Goal: Transaction & Acquisition: Purchase product/service

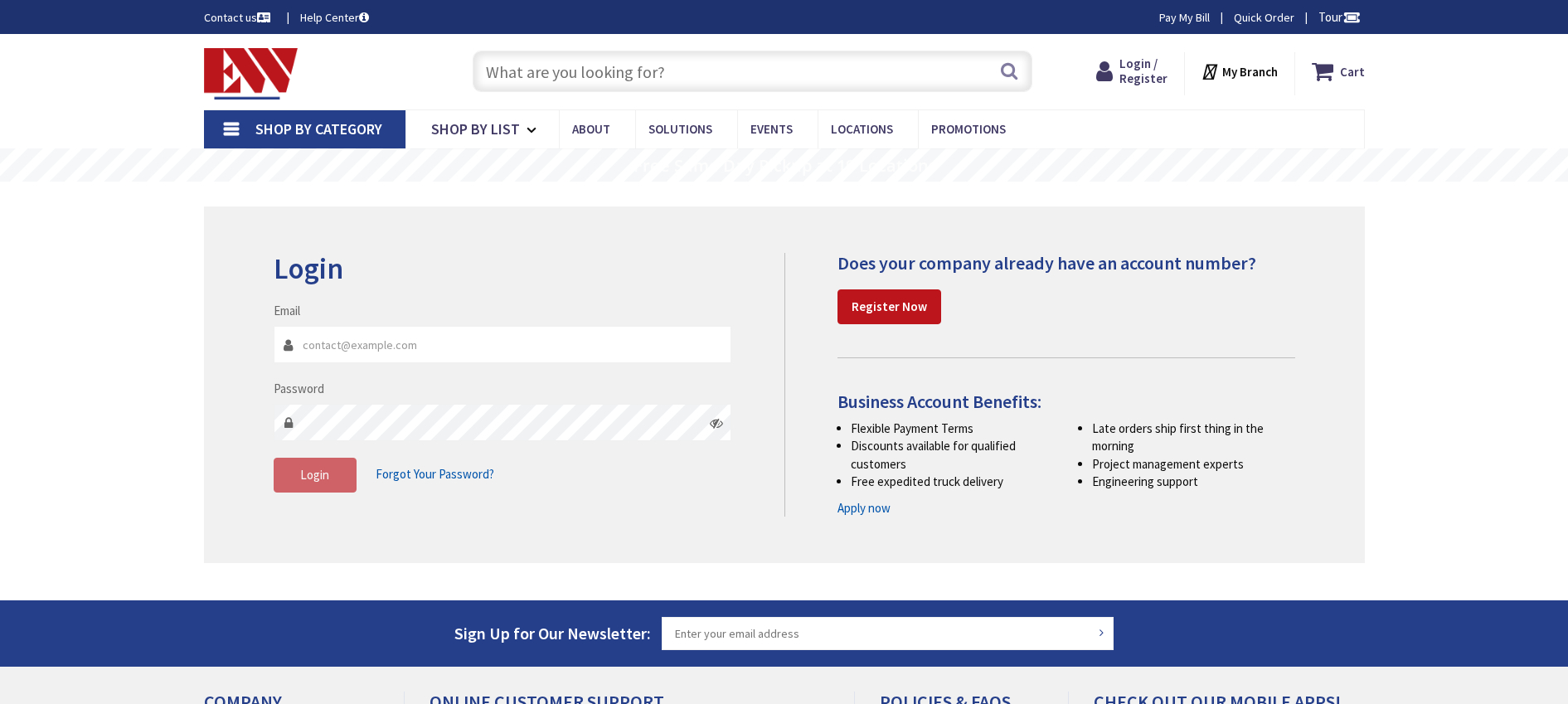
type input "[PERSON_NAME][GEOGRAPHIC_DATA], [STREET_ADDRESS][PERSON_NAME]"
type input "[EMAIL_ADDRESS][DOMAIN_NAME]"
click at [530, 74] on input "text" at bounding box center [753, 71] width 560 height 42
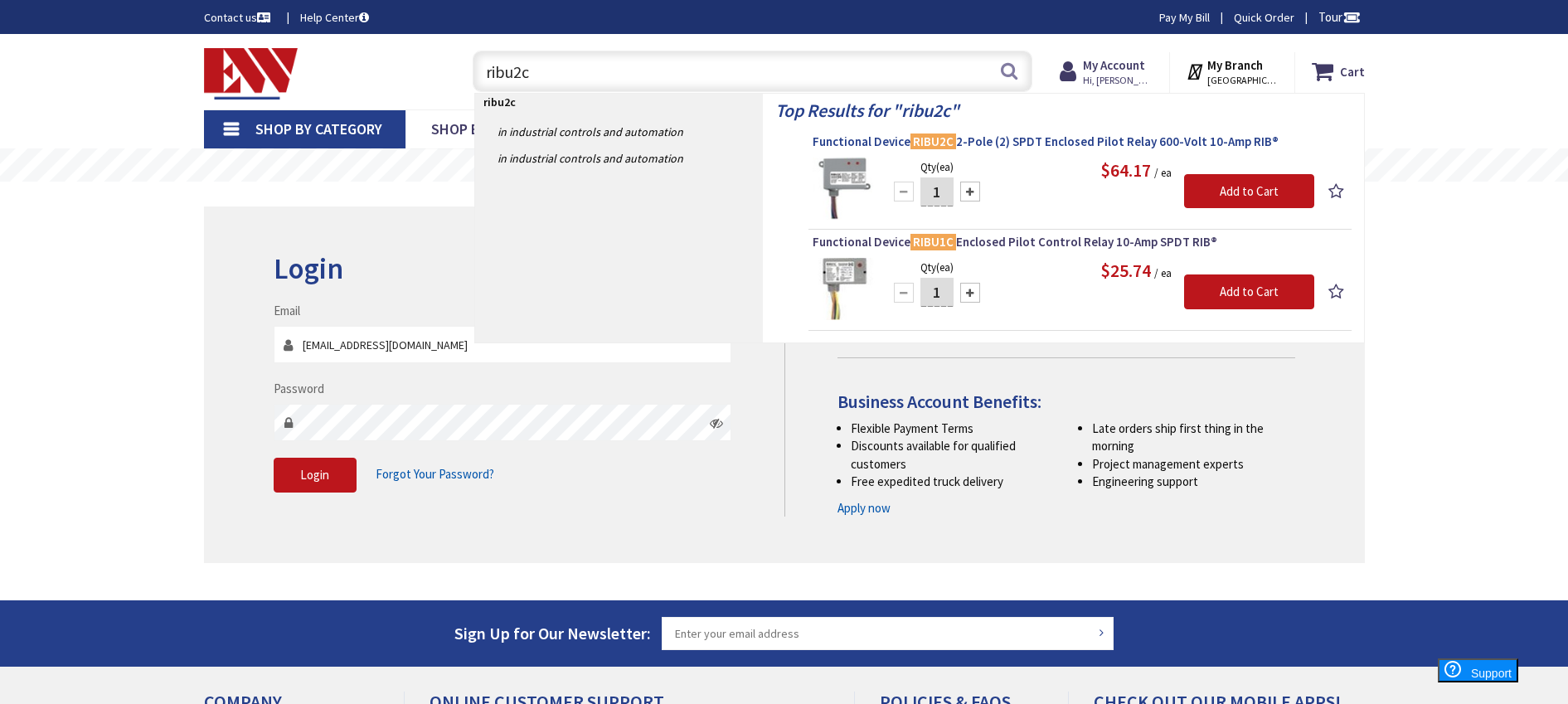
type input "ribu2c"
click at [991, 141] on span "Functional Device RIBU2C 2-Pole (2) SPDT Enclosed Pilot Relay 600-Volt 10-Amp R…" at bounding box center [1079, 141] width 535 height 17
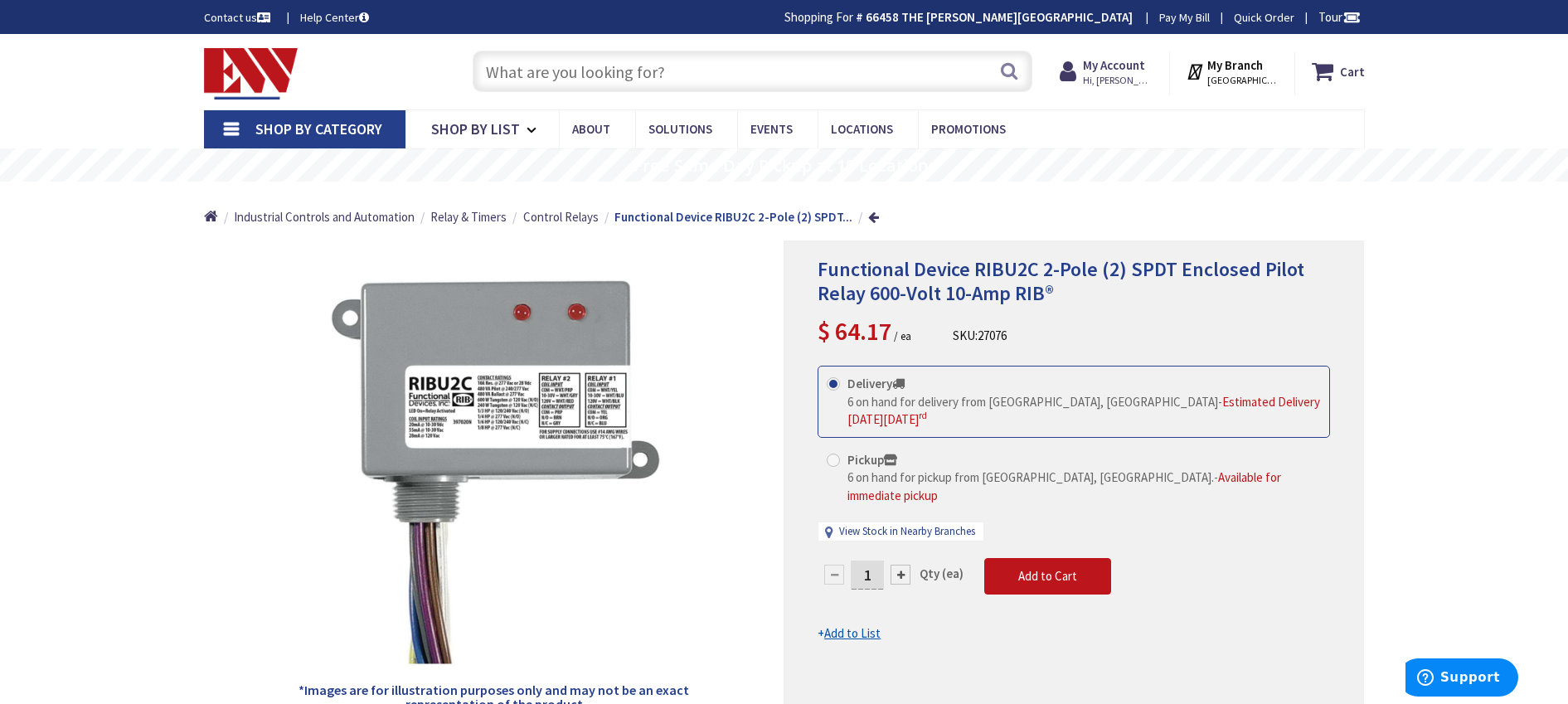
click at [1228, 67] on strong "My Branch" at bounding box center [1236, 64] width 56 height 16
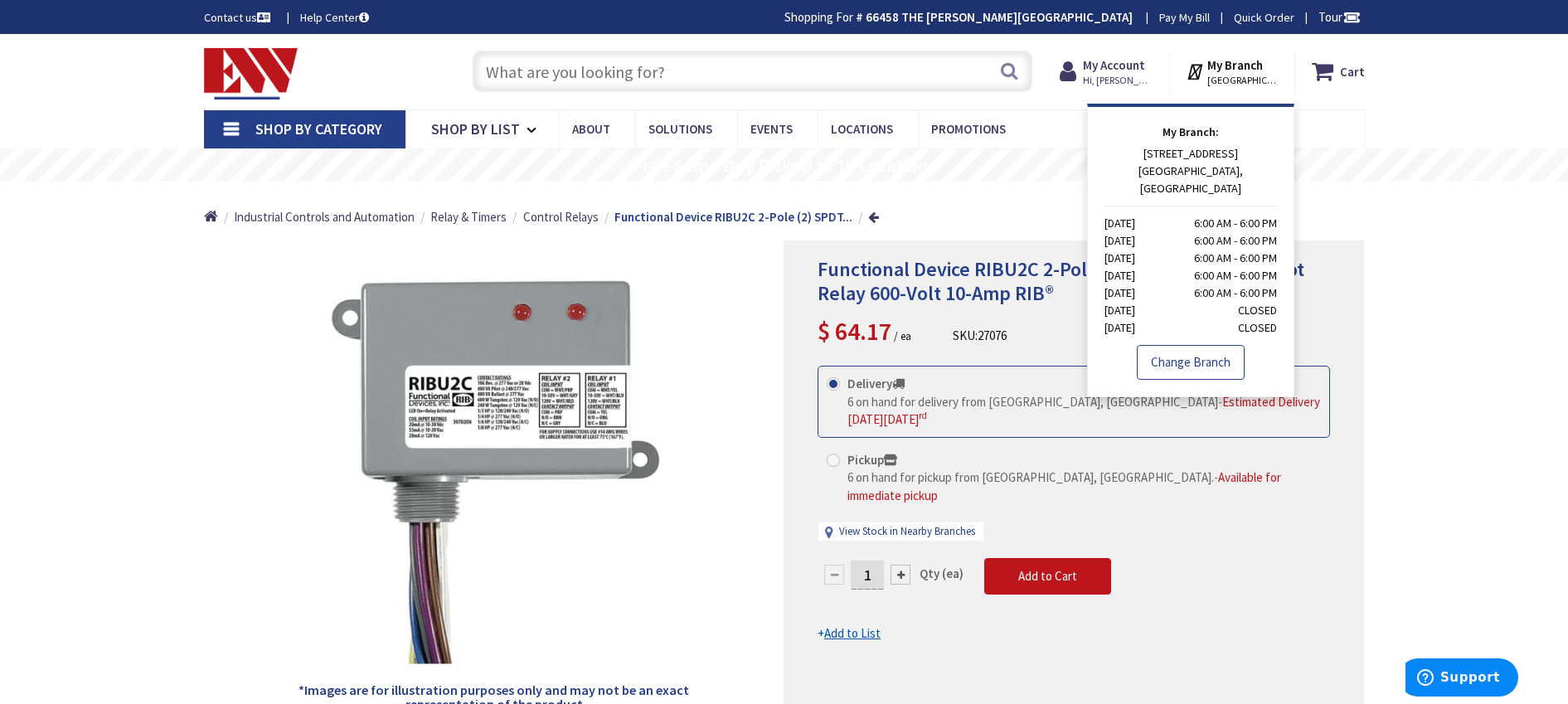
click at [1194, 345] on link "Change Branch" at bounding box center [1191, 362] width 108 height 34
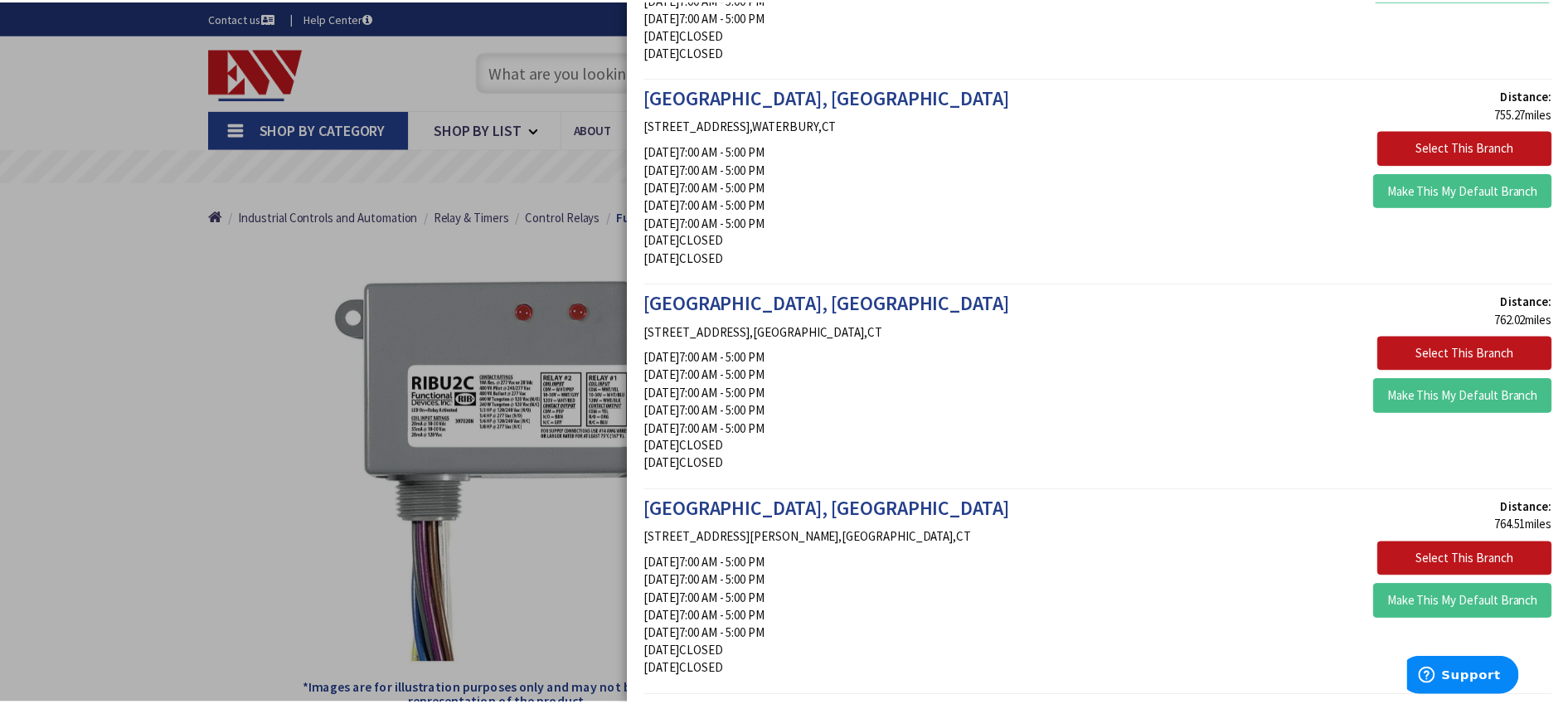
scroll to position [1515, 0]
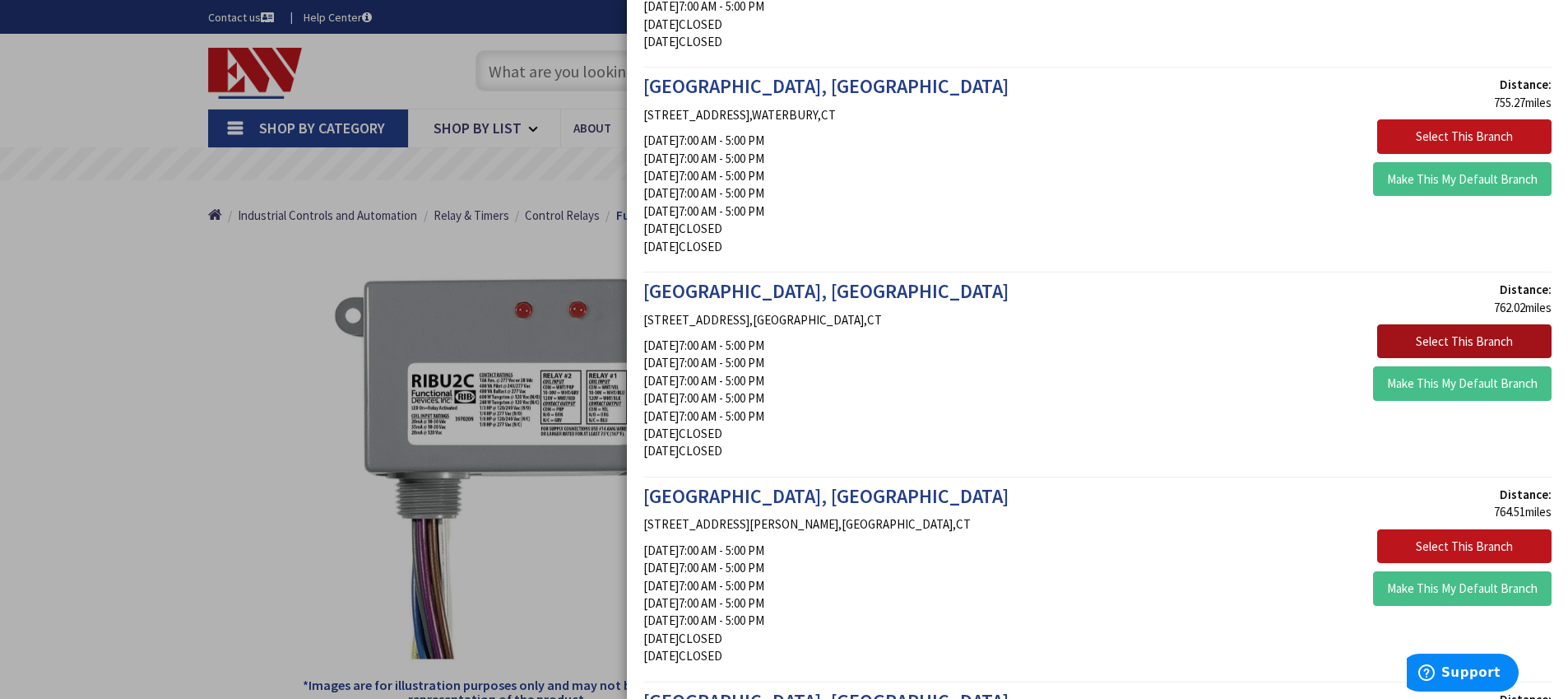
click at [1458, 338] on button "Select This Branch" at bounding box center [1464, 341] width 174 height 34
